Goal: Transaction & Acquisition: Purchase product/service

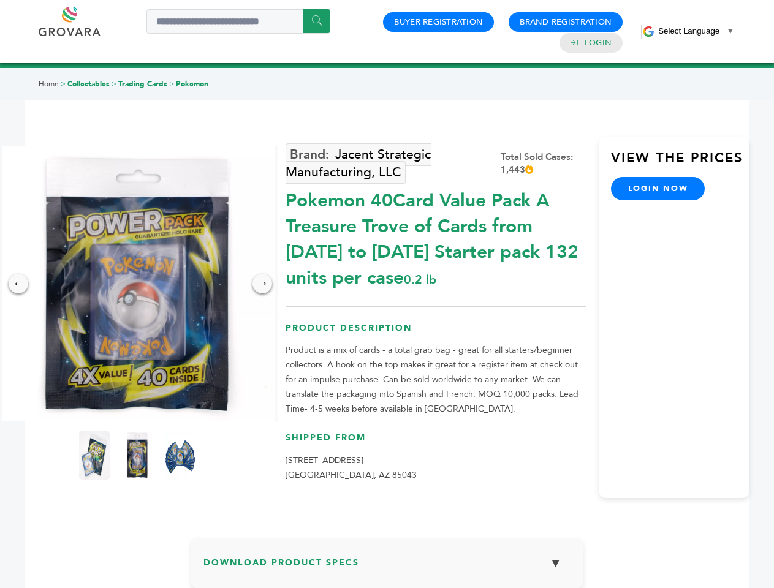
click at [696, 31] on span "Select Language" at bounding box center [688, 30] width 61 height 9
click at [137, 284] on img at bounding box center [137, 284] width 276 height 276
click at [0, 0] on div "×" at bounding box center [0, 0] width 0 height 0
click at [262, 284] on div "→" at bounding box center [262, 284] width 20 height 20
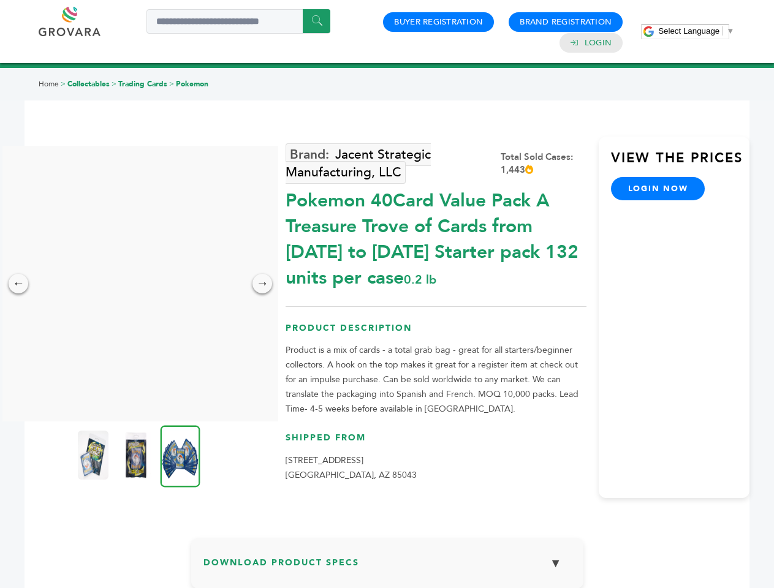
click at [94, 455] on img at bounding box center [93, 455] width 31 height 49
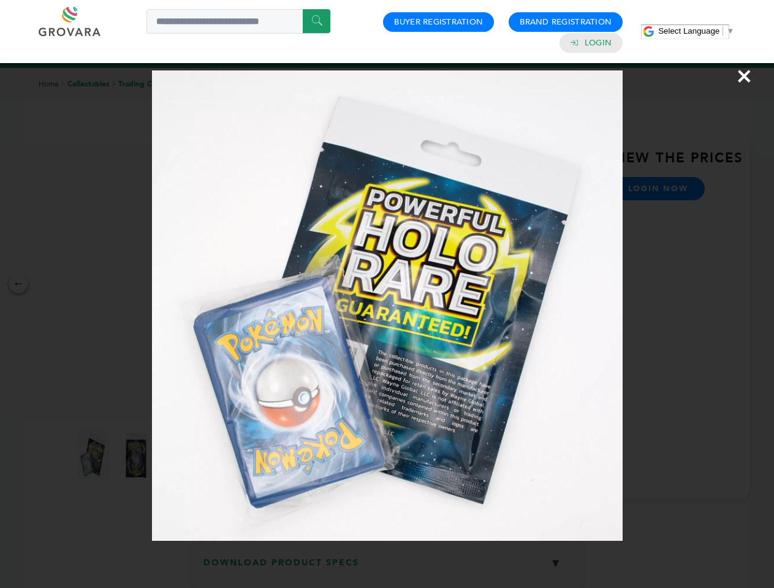
click at [137, 455] on div "×" at bounding box center [387, 294] width 774 height 588
click at [180, 455] on img at bounding box center [180, 456] width 40 height 62
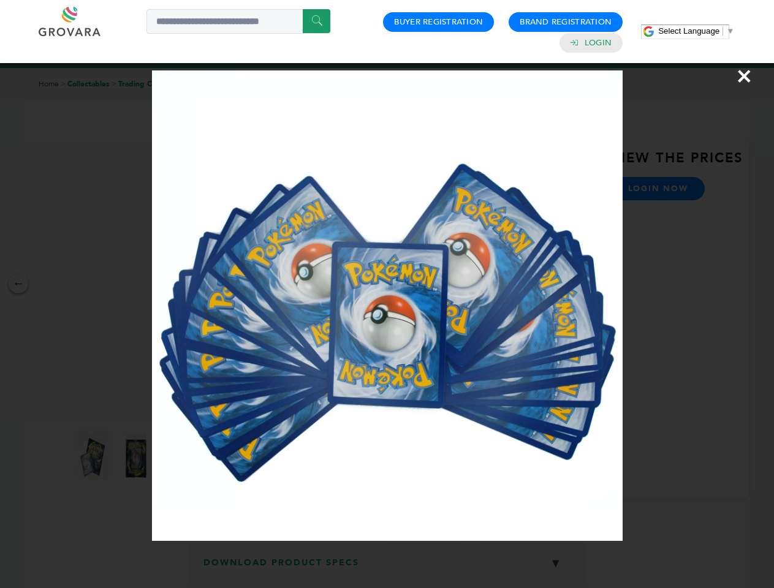
click at [387, 568] on div "×" at bounding box center [387, 294] width 774 height 588
